Goal: Task Accomplishment & Management: Use online tool/utility

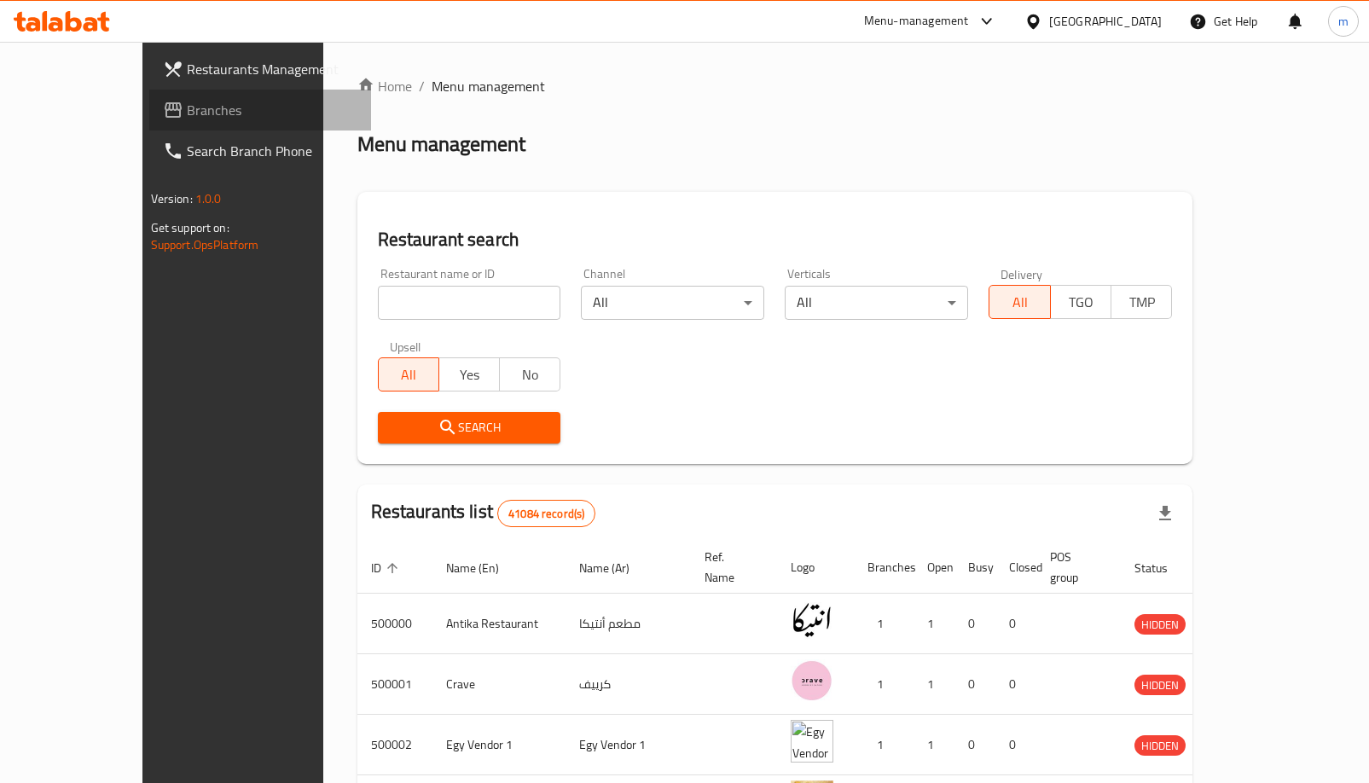
click at [187, 107] on span "Branches" at bounding box center [272, 110] width 171 height 20
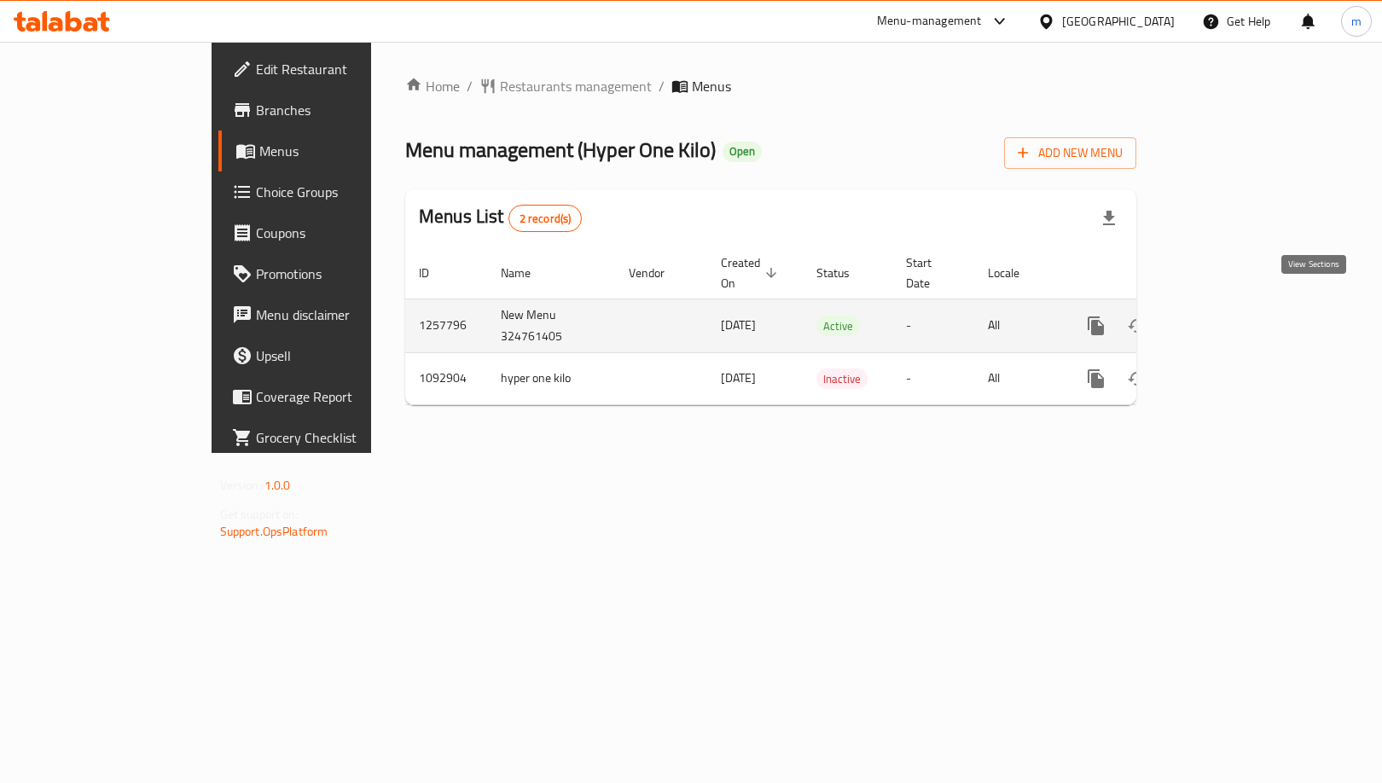
click at [1229, 317] on icon "enhanced table" at bounding box center [1219, 326] width 20 height 20
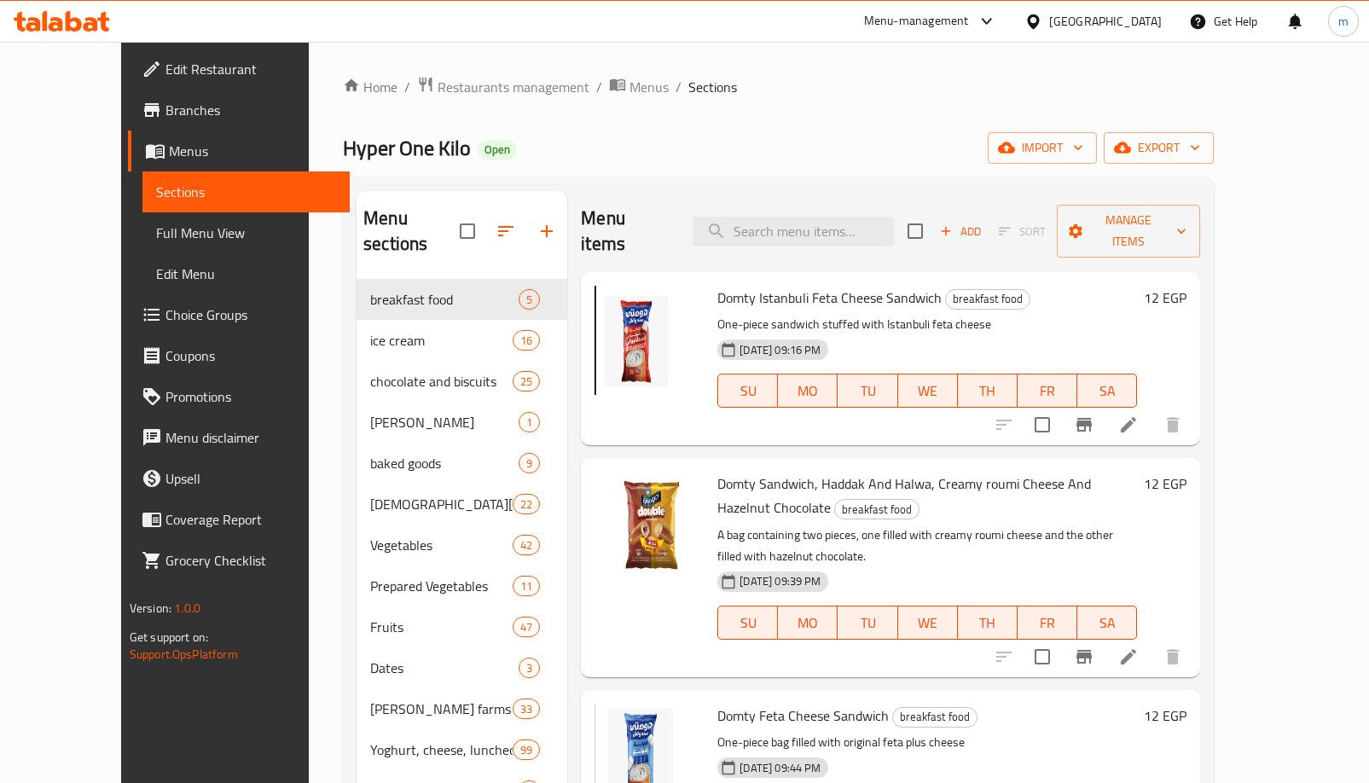
click at [735, 217] on input "search" at bounding box center [793, 232] width 201 height 30
click at [845, 217] on input "search" at bounding box center [793, 232] width 201 height 30
paste input "م"
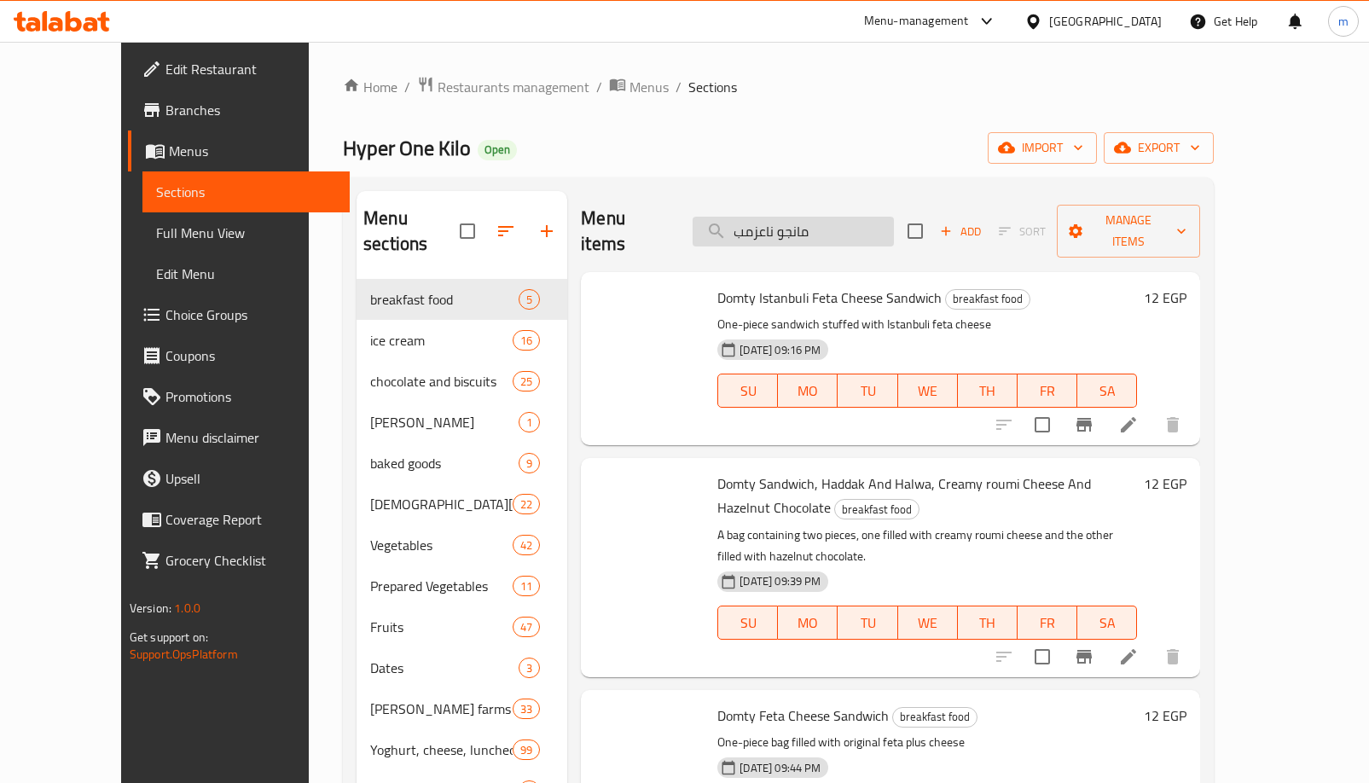
click at [858, 227] on input "مانجو ناعزمب" at bounding box center [793, 232] width 201 height 30
click at [787, 224] on input "مانجو ناعزمب" at bounding box center [793, 232] width 201 height 30
click at [783, 217] on input "مانجو ناعزمب" at bounding box center [793, 232] width 201 height 30
click at [778, 218] on input "مانجو ناعزمب" at bounding box center [793, 232] width 201 height 30
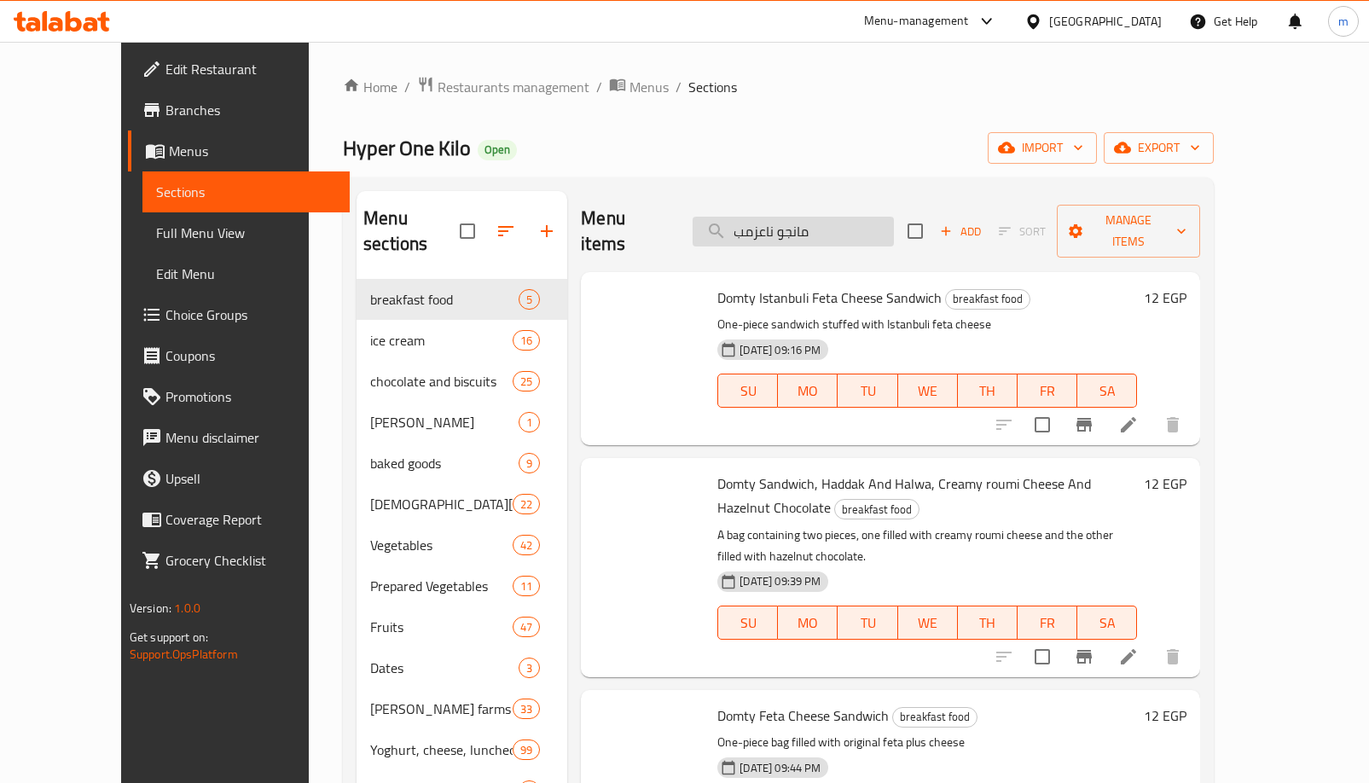
click at [778, 218] on input "مانجو ناعزمب" at bounding box center [793, 232] width 201 height 30
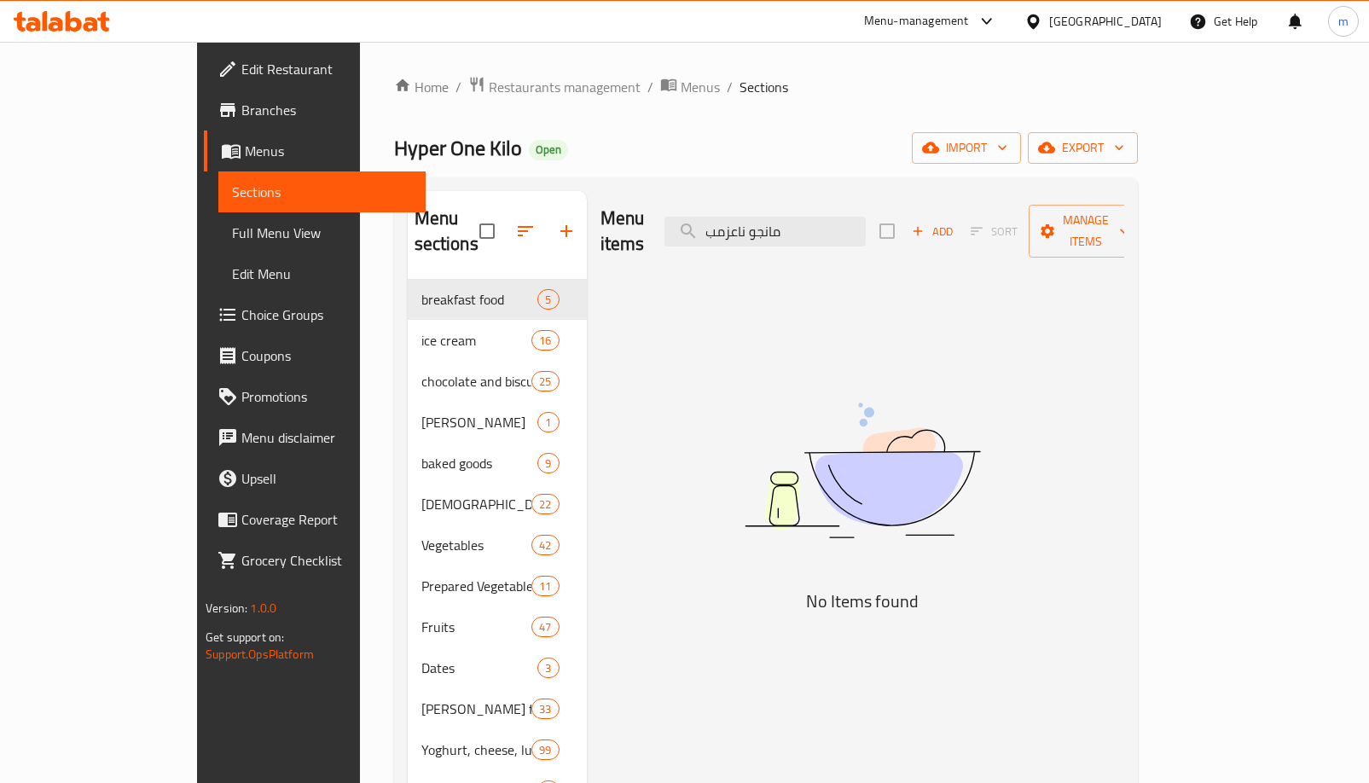
type input "="
click at [817, 225] on input "=" at bounding box center [765, 232] width 201 height 30
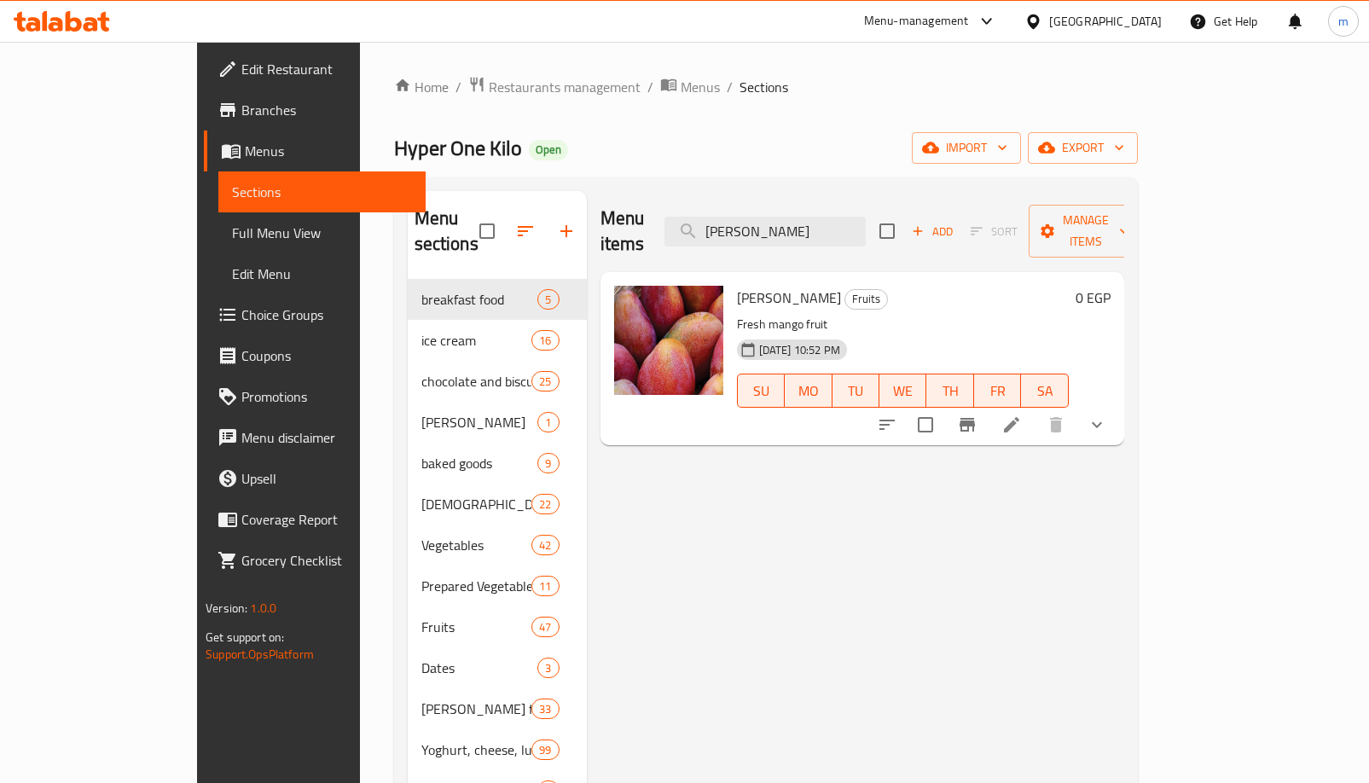
type input "[PERSON_NAME]"
click at [1022, 415] on icon at bounding box center [1012, 425] width 20 height 20
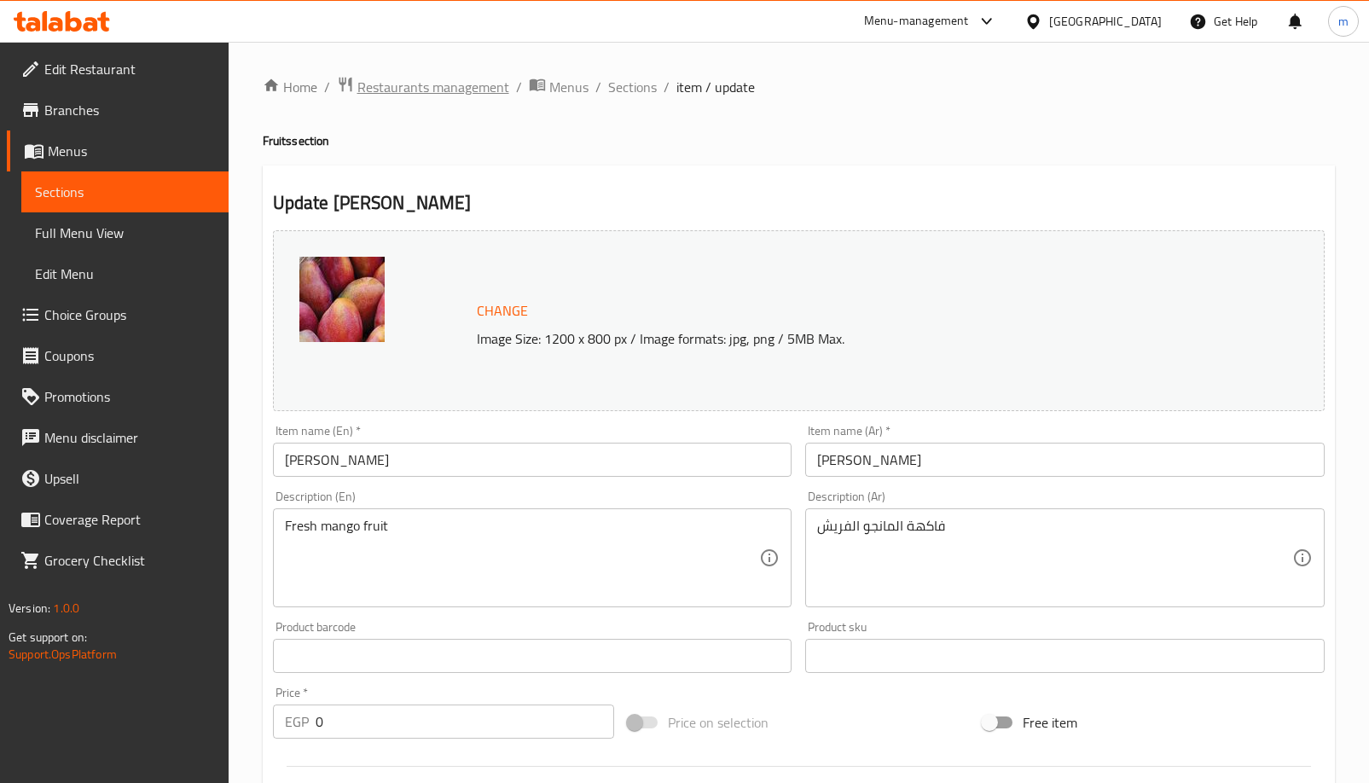
click at [486, 93] on span "Restaurants management" at bounding box center [433, 87] width 152 height 20
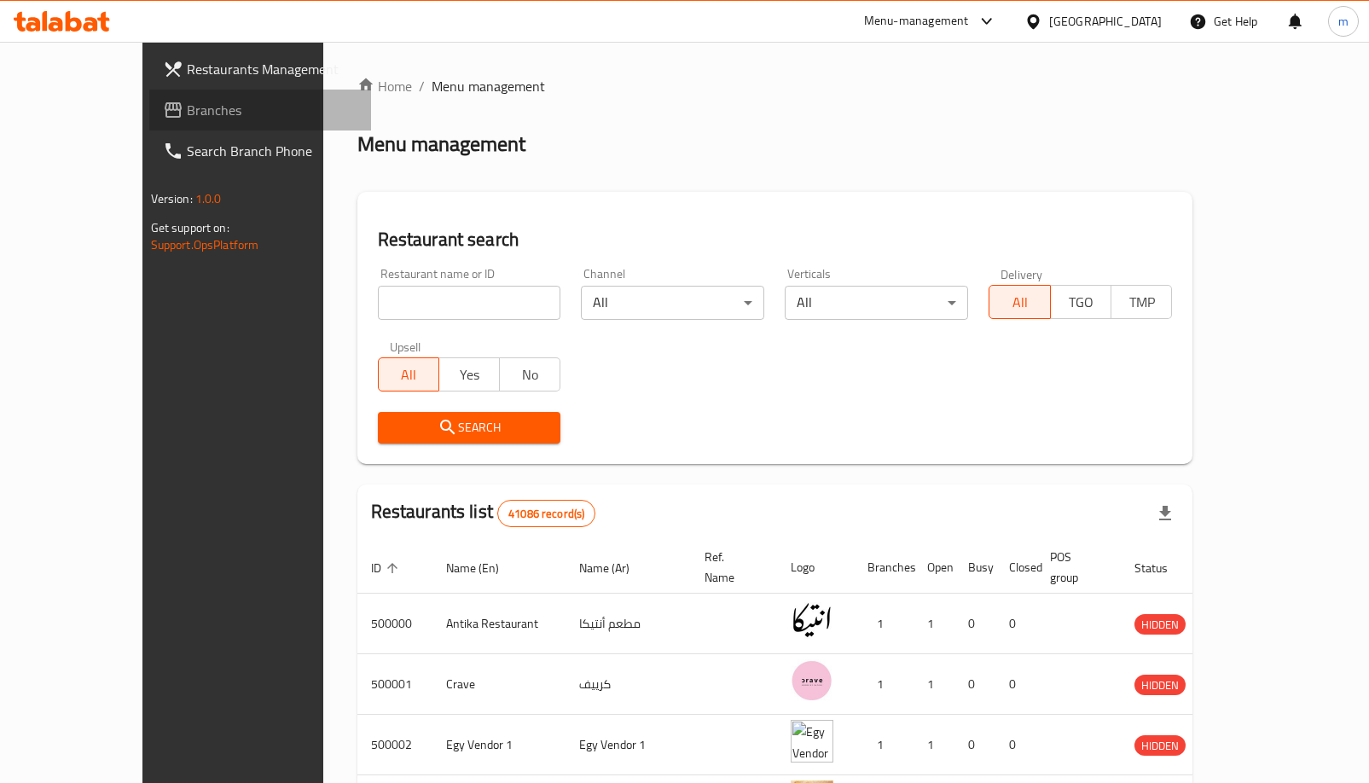
click at [187, 105] on span "Branches" at bounding box center [272, 110] width 171 height 20
